Goal: Navigation & Orientation: Find specific page/section

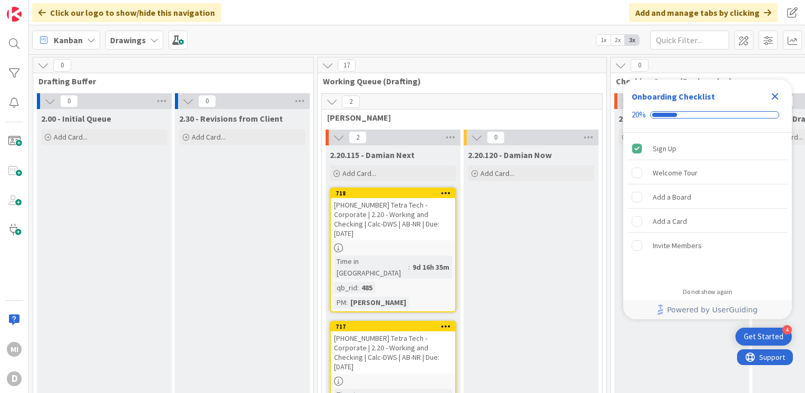
click at [775, 93] on icon "Close Checklist" at bounding box center [775, 96] width 13 height 13
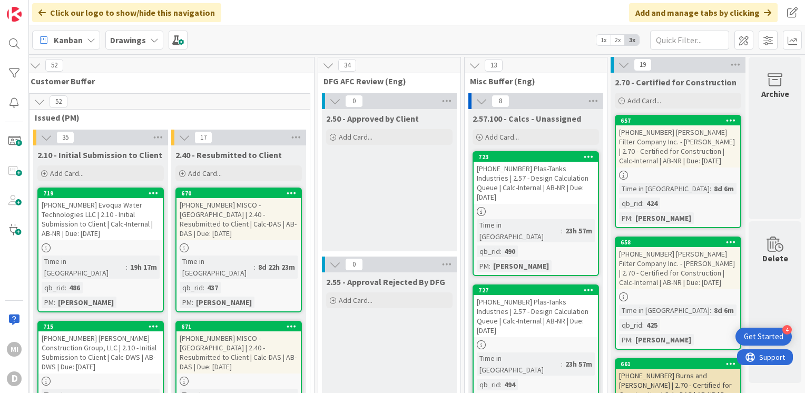
scroll to position [0, 1161]
